Goal: Task Accomplishment & Management: Manage account settings

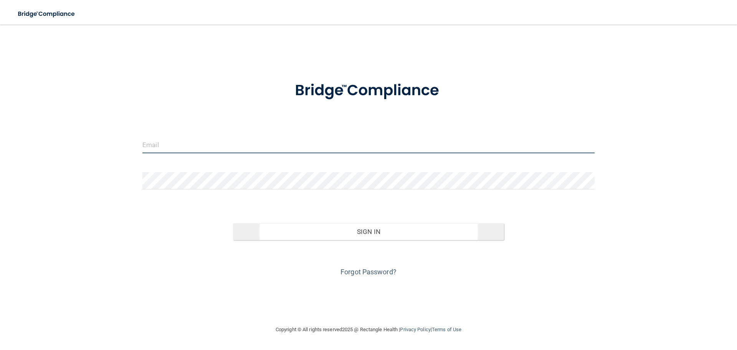
type input "[EMAIL_ADDRESS][DOMAIN_NAME]"
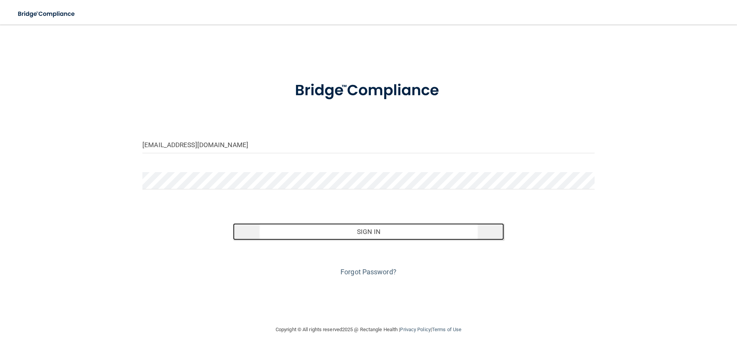
click at [356, 227] on button "Sign In" at bounding box center [368, 231] width 271 height 17
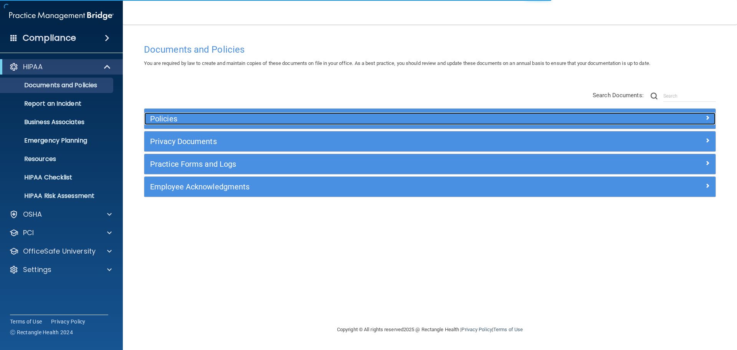
click at [181, 119] on h5 "Policies" at bounding box center [358, 118] width 417 height 8
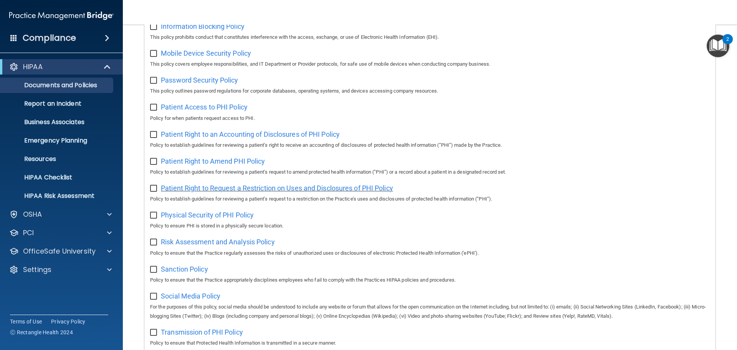
scroll to position [422, 0]
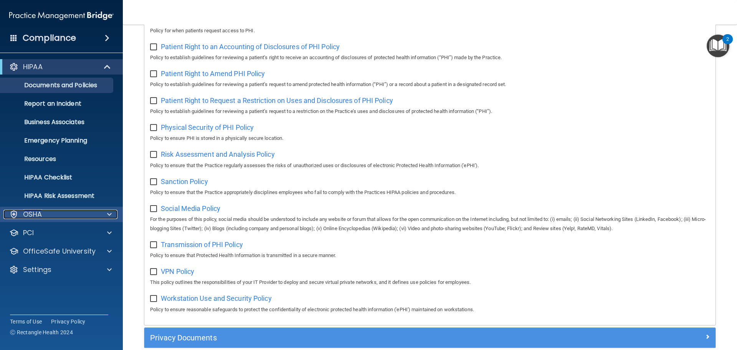
click at [41, 213] on p "OSHA" at bounding box center [32, 213] width 19 height 9
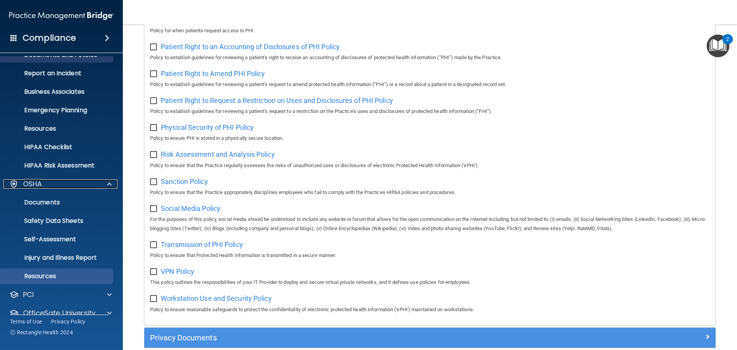
scroll to position [61, 0]
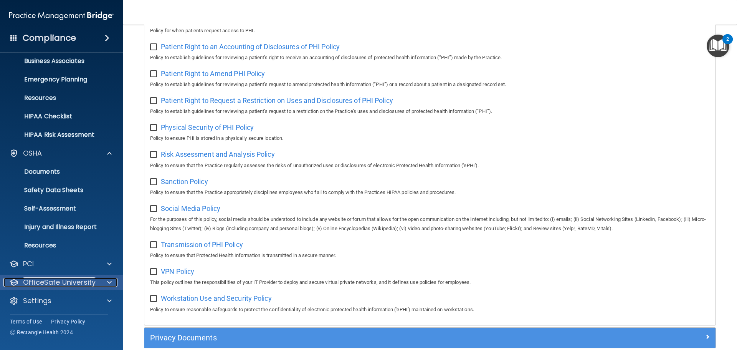
click at [44, 277] on p "OfficeSafe University" at bounding box center [59, 281] width 73 height 9
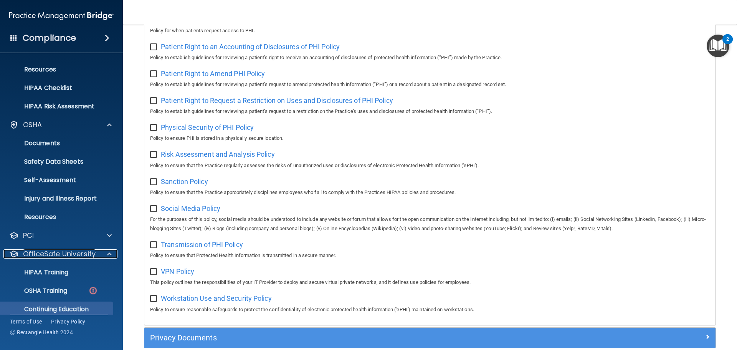
scroll to position [116, 0]
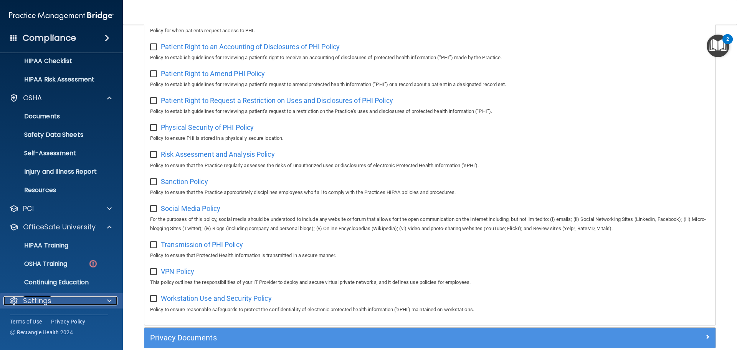
click at [44, 299] on p "Settings" at bounding box center [37, 300] width 28 height 9
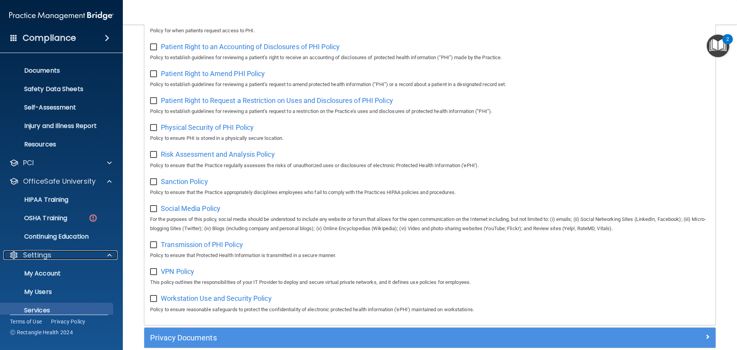
scroll to position [190, 0]
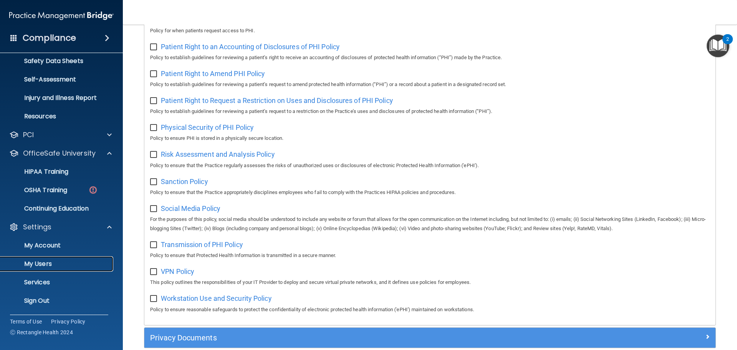
click at [46, 260] on p "My Users" at bounding box center [57, 264] width 105 height 8
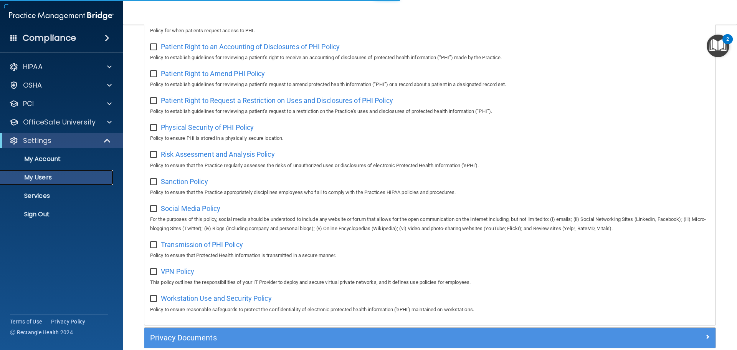
select select "20"
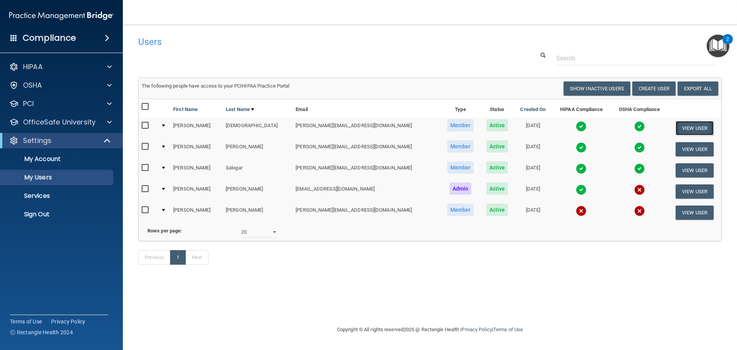
click at [675, 126] on button "View User" at bounding box center [694, 128] width 38 height 14
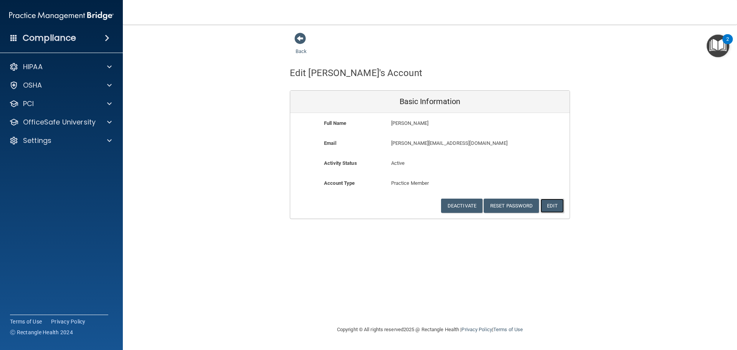
click at [553, 202] on button "Edit" at bounding box center [551, 205] width 23 height 14
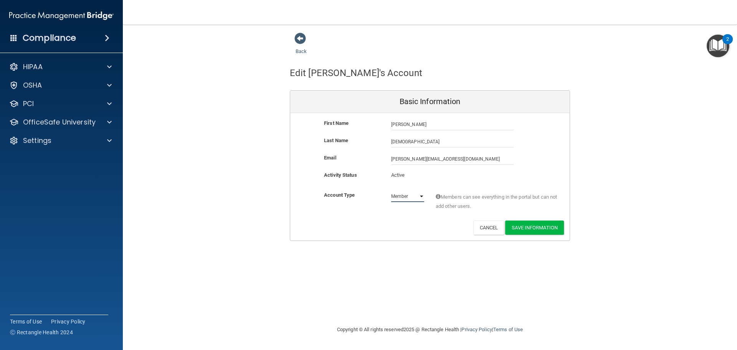
drag, startPoint x: 402, startPoint y: 195, endPoint x: 406, endPoint y: 195, distance: 4.6
click at [402, 195] on select "Admin Member" at bounding box center [407, 196] width 33 height 12
select select "practice_admin"
click at [391, 190] on select "Admin Member" at bounding box center [407, 196] width 33 height 12
click at [534, 227] on button "Save Information" at bounding box center [534, 227] width 59 height 14
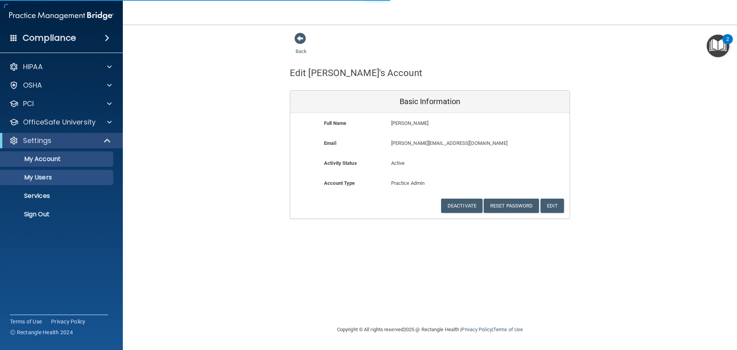
select select "20"
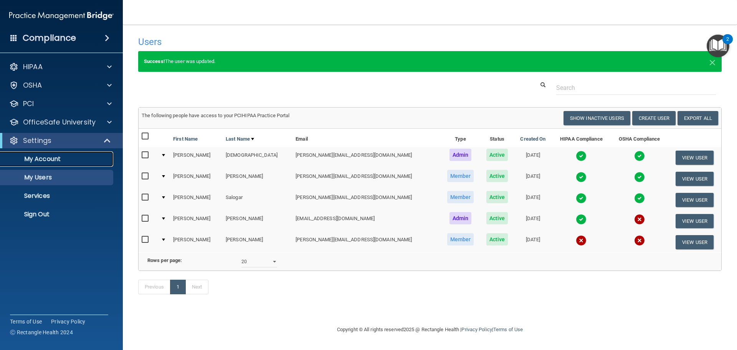
drag, startPoint x: 45, startPoint y: 158, endPoint x: 67, endPoint y: 157, distance: 22.3
click at [45, 158] on p "My Account" at bounding box center [57, 159] width 105 height 8
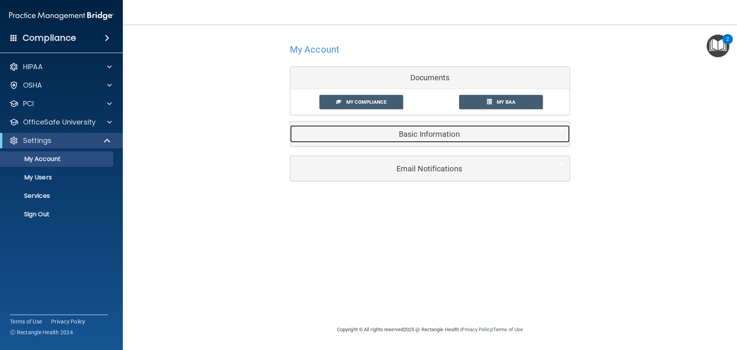
click at [476, 130] on h5 "Basic Information" at bounding box center [418, 134] width 244 height 8
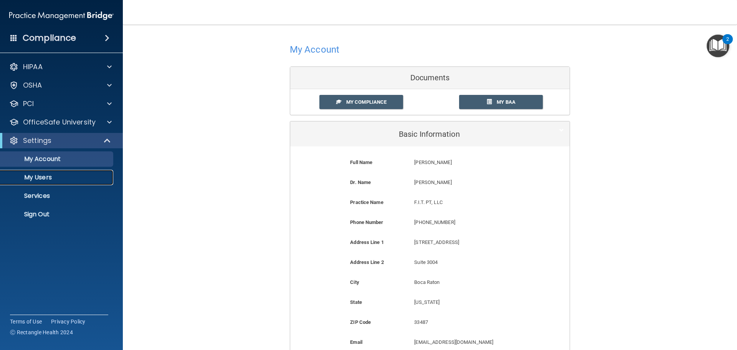
click at [37, 181] on p "My Users" at bounding box center [57, 177] width 105 height 8
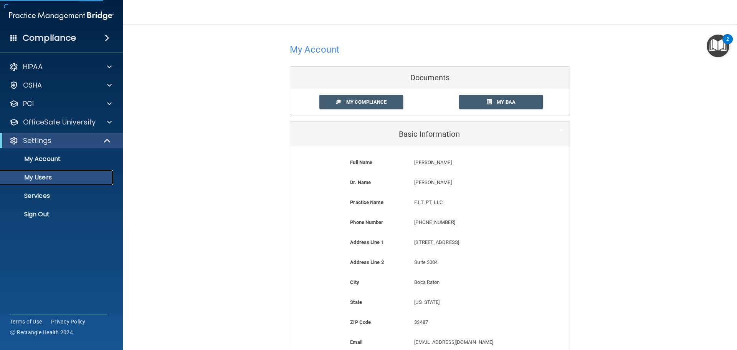
select select "20"
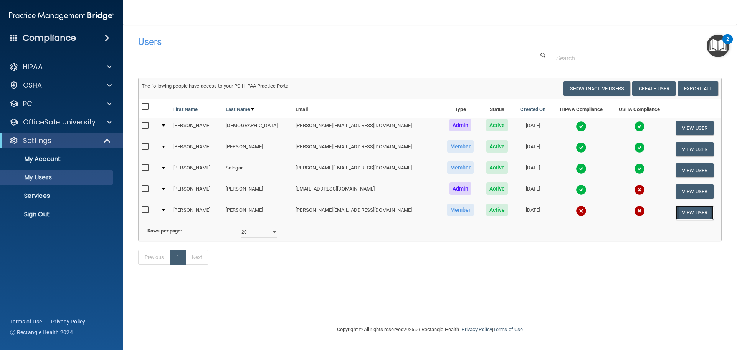
click at [702, 207] on button "View User" at bounding box center [694, 212] width 38 height 14
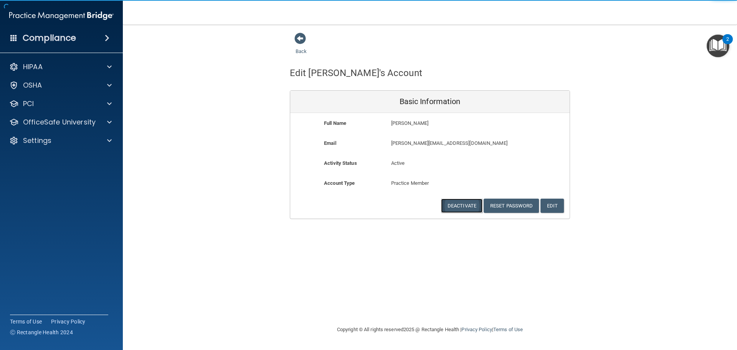
click at [474, 203] on button "Deactivate" at bounding box center [461, 205] width 41 height 14
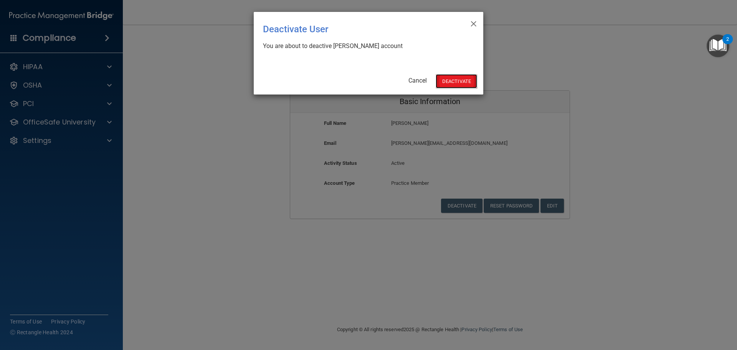
click at [454, 79] on button "Deactivate" at bounding box center [455, 81] width 41 height 14
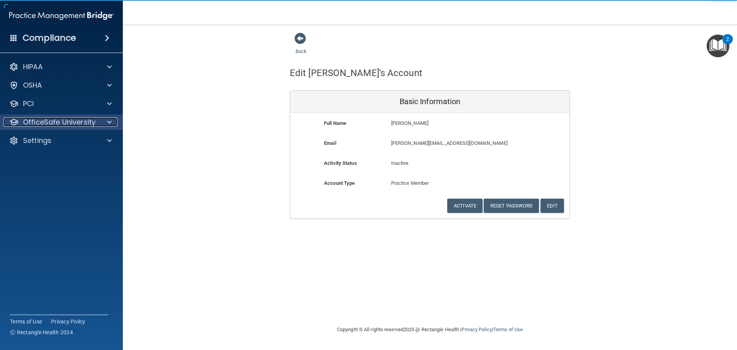
drag, startPoint x: 49, startPoint y: 118, endPoint x: 106, endPoint y: 118, distance: 56.8
click at [49, 118] on p "OfficeSafe University" at bounding box center [59, 121] width 73 height 9
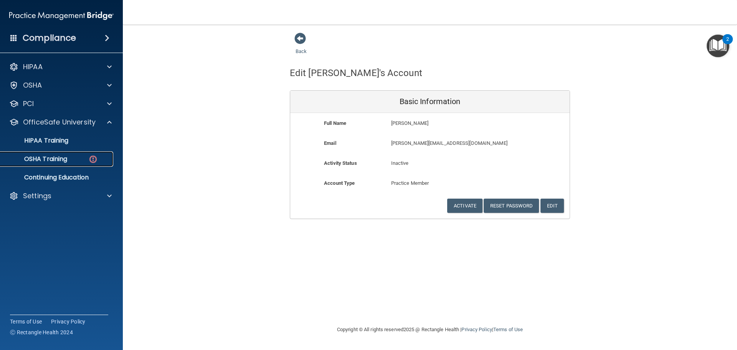
click at [67, 155] on p "OSHA Training" at bounding box center [36, 159] width 62 height 8
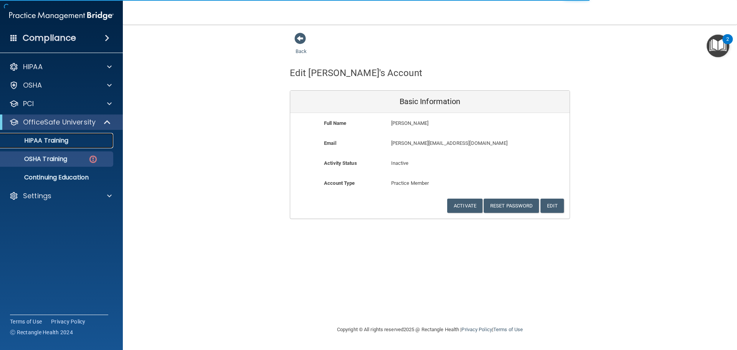
click at [81, 143] on div "HIPAA Training" at bounding box center [57, 141] width 105 height 8
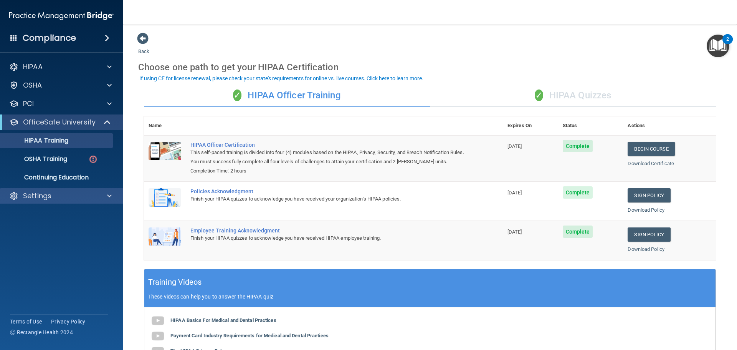
click at [42, 201] on div "Settings" at bounding box center [61, 195] width 123 height 15
click at [109, 197] on span at bounding box center [109, 195] width 5 height 9
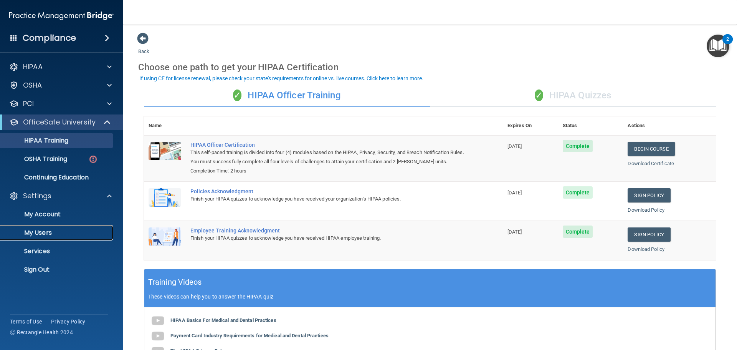
click at [53, 237] on link "My Users" at bounding box center [52, 232] width 121 height 15
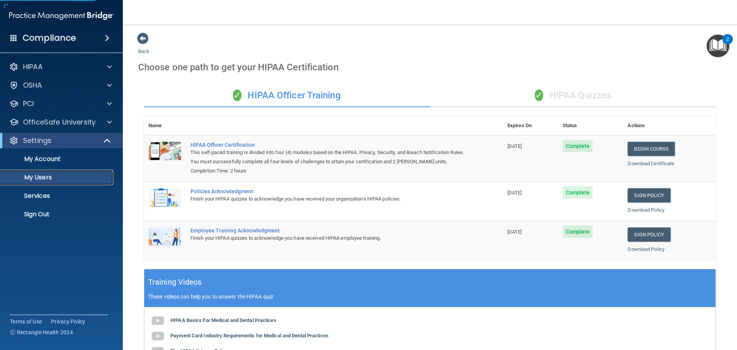
select select "20"
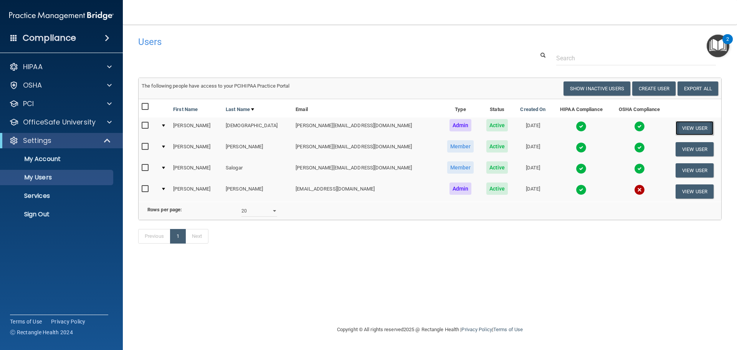
click at [689, 128] on button "View User" at bounding box center [694, 128] width 38 height 14
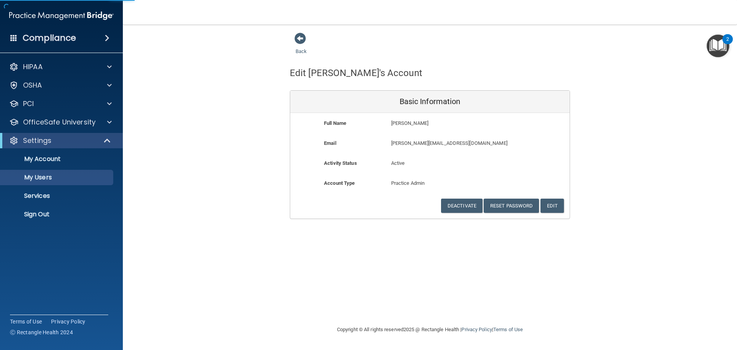
select select "20"
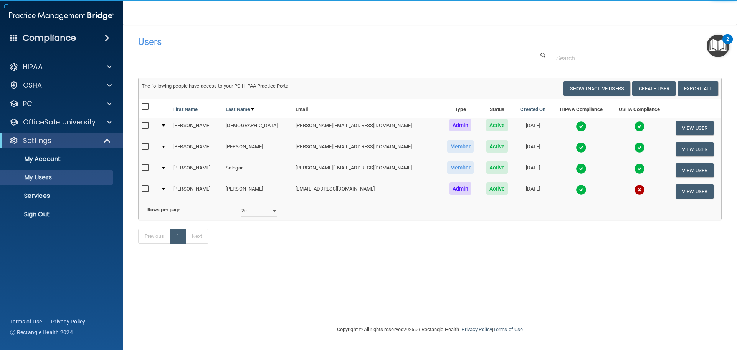
click at [575, 125] on img at bounding box center [580, 126] width 11 height 11
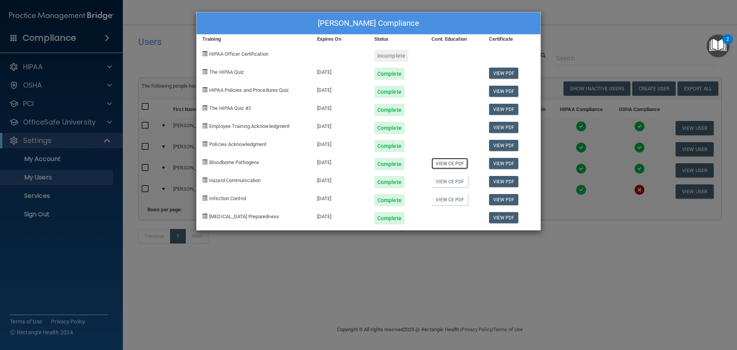
click at [452, 160] on link "View CE PDF" at bounding box center [449, 163] width 36 height 11
click at [417, 262] on div "Priscilla DeJesus's Compliance Training Expires On Status Cont. Education Certi…" at bounding box center [368, 175] width 737 height 350
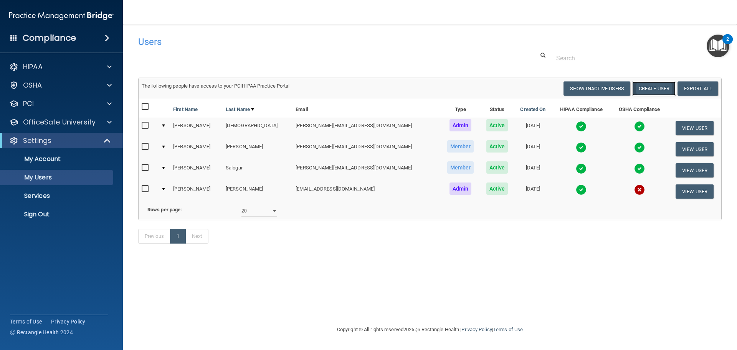
click at [649, 83] on button "Create User" at bounding box center [653, 88] width 43 height 14
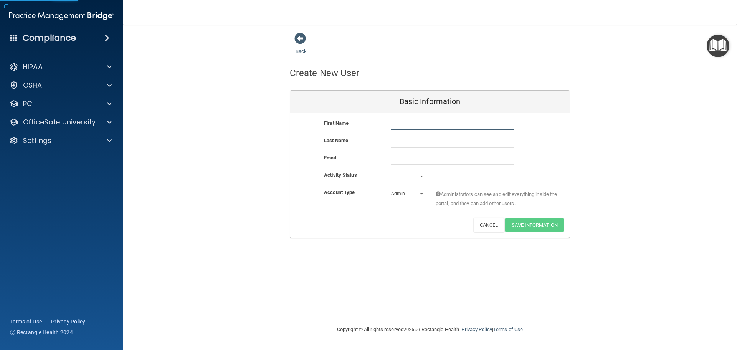
click at [429, 126] on input "text" at bounding box center [452, 125] width 122 height 12
type input "K"
type input "K."
drag, startPoint x: 404, startPoint y: 136, endPoint x: 414, endPoint y: 133, distance: 10.2
click at [404, 136] on input "text" at bounding box center [452, 142] width 122 height 12
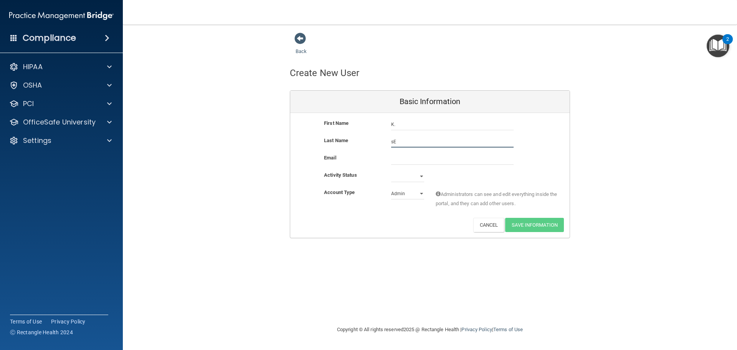
type input "s"
type input "[PERSON_NAME]"
click at [396, 154] on input "email" at bounding box center [452, 159] width 122 height 12
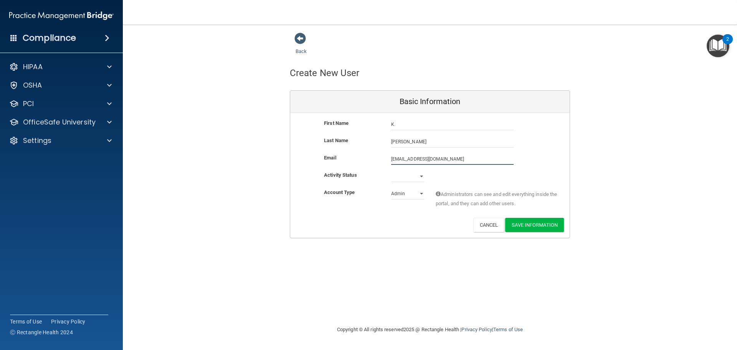
type input "admin@fitpt.org"
click at [681, 142] on div "Back Create New User Basic Information First Name K. Seman K. Last Name Seman E…" at bounding box center [429, 135] width 583 height 206
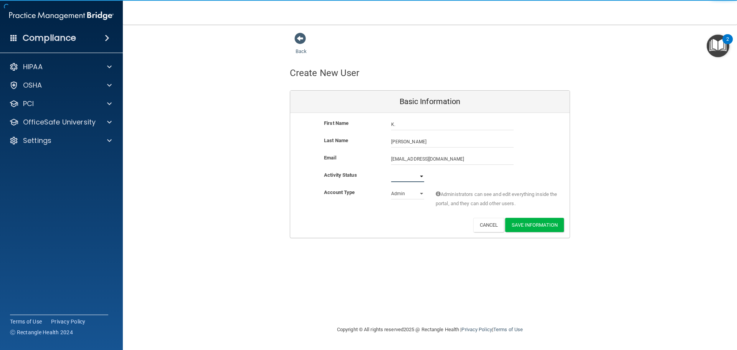
drag, startPoint x: 419, startPoint y: 176, endPoint x: 419, endPoint y: 180, distance: 3.9
click at [419, 176] on select "Active Inactive" at bounding box center [407, 176] width 33 height 12
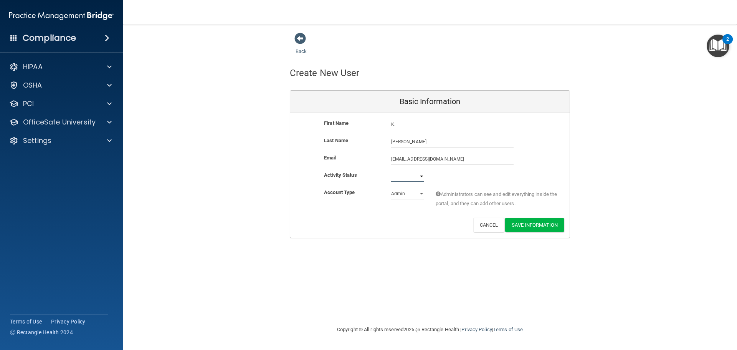
select select "active"
click at [391, 170] on select "Active Inactive" at bounding box center [407, 176] width 33 height 12
click at [403, 194] on select "Admin Member" at bounding box center [407, 194] width 33 height 12
click at [391, 188] on select "Admin Member" at bounding box center [407, 194] width 33 height 12
drag, startPoint x: 414, startPoint y: 190, endPoint x: 417, endPoint y: 198, distance: 9.1
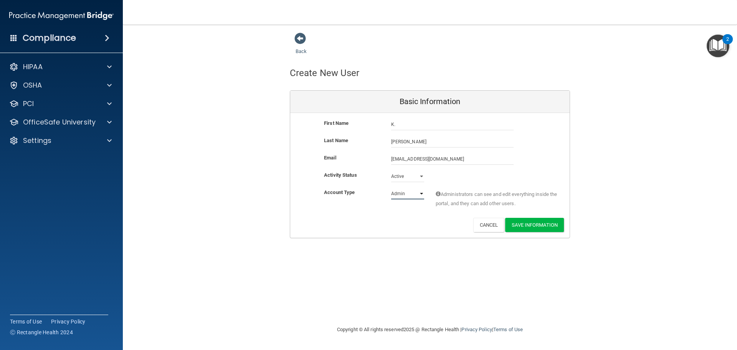
click at [414, 190] on select "Admin Member" at bounding box center [407, 194] width 33 height 12
select select "practice_member"
click at [391, 188] on select "Admin Member" at bounding box center [407, 194] width 33 height 12
click at [542, 140] on div "Last Name Seman" at bounding box center [429, 142] width 279 height 12
click at [550, 225] on button "Save Information" at bounding box center [534, 225] width 59 height 14
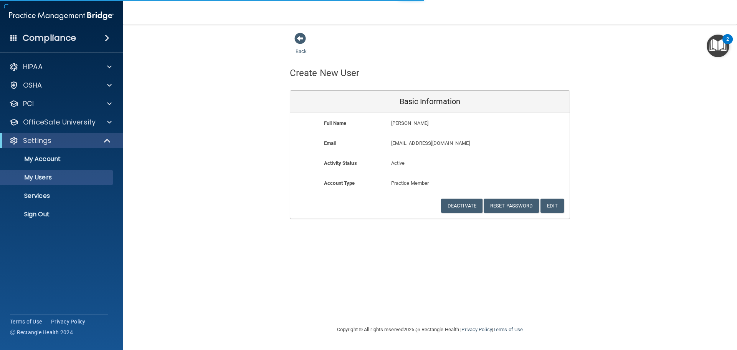
select select "20"
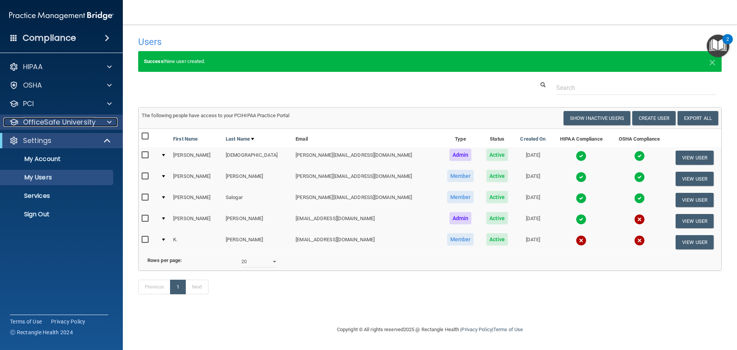
click at [35, 122] on p "OfficeSafe University" at bounding box center [59, 121] width 73 height 9
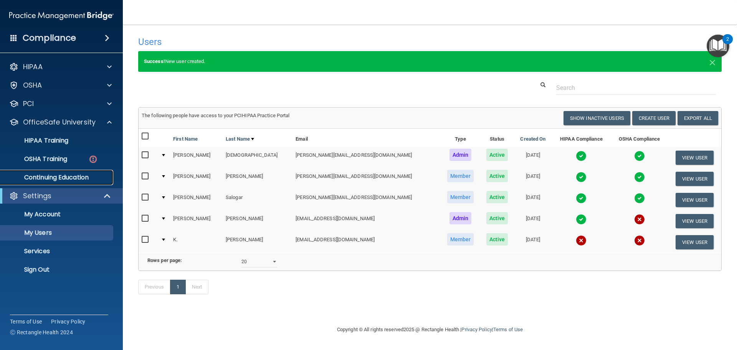
click at [61, 178] on p "Continuing Education" at bounding box center [57, 177] width 105 height 8
